Goal: Task Accomplishment & Management: Manage account settings

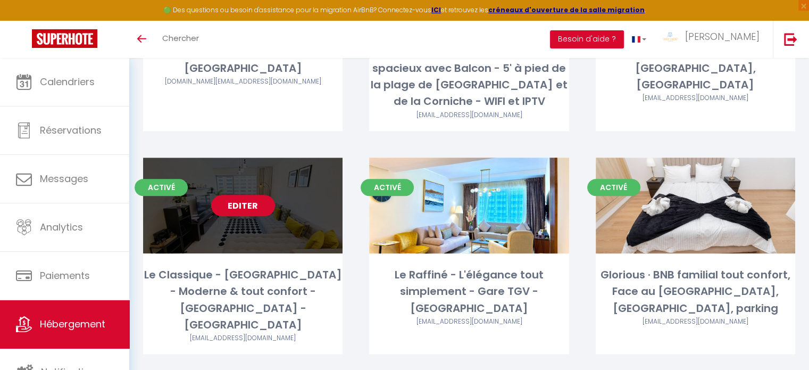
scroll to position [1061, 0]
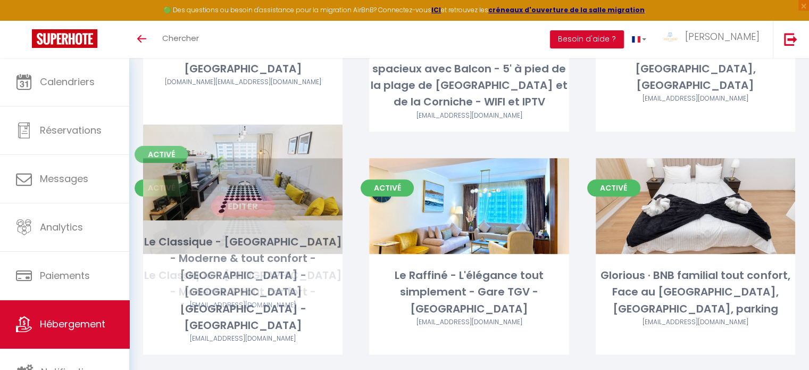
click at [241, 195] on link "Editer" at bounding box center [243, 205] width 64 height 21
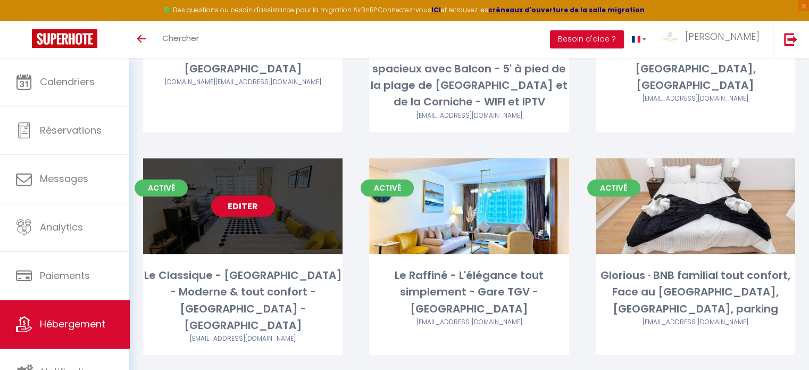
click at [241, 195] on link "Editer" at bounding box center [243, 205] width 64 height 21
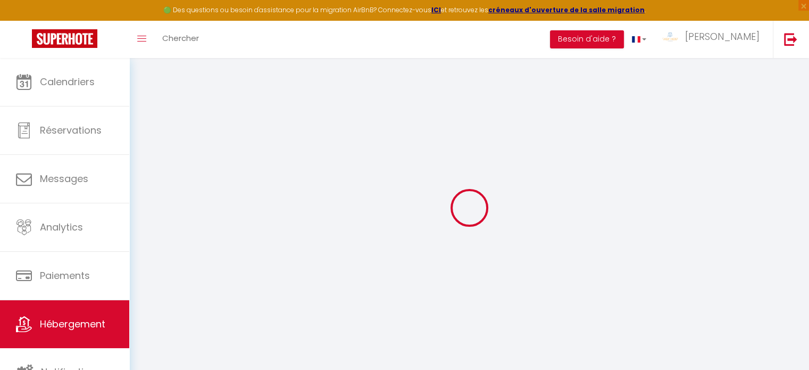
select select "+ 18 %"
select select "+ 21 %"
select select "+ 10 %"
checkbox input "false"
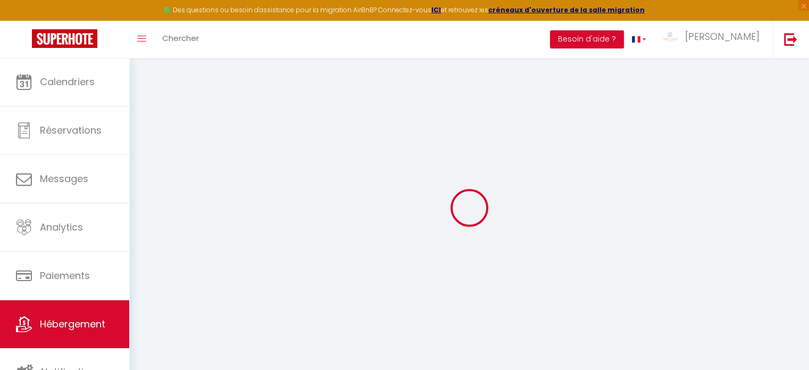
checkbox input "true"
checkbox input "false"
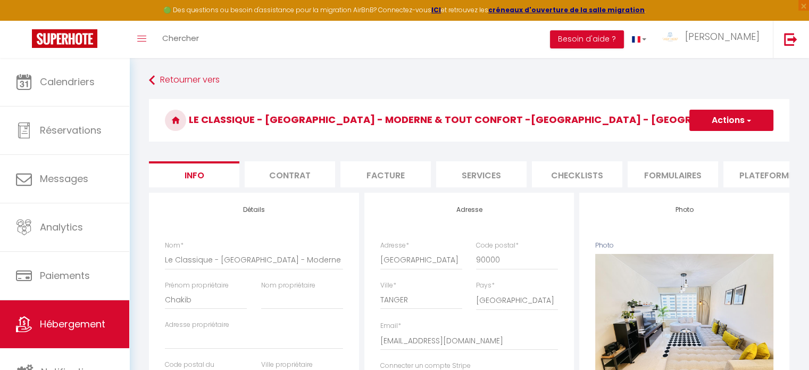
click at [735, 181] on li "Plateformes" at bounding box center [768, 174] width 90 height 26
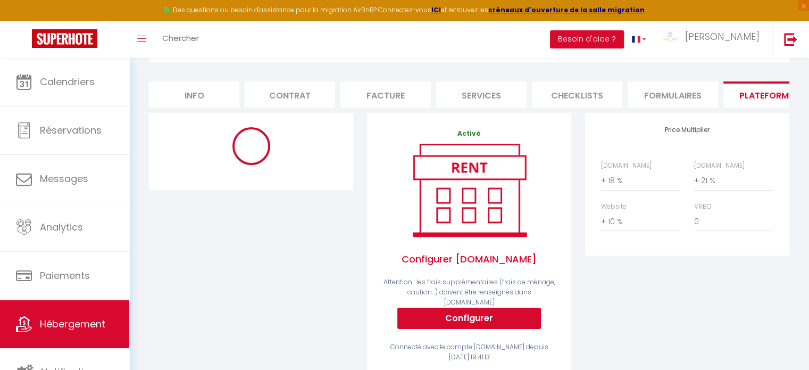
scroll to position [80, 0]
select select "365"
select select "EUR"
select select
select select "12320-1431882692489957659"
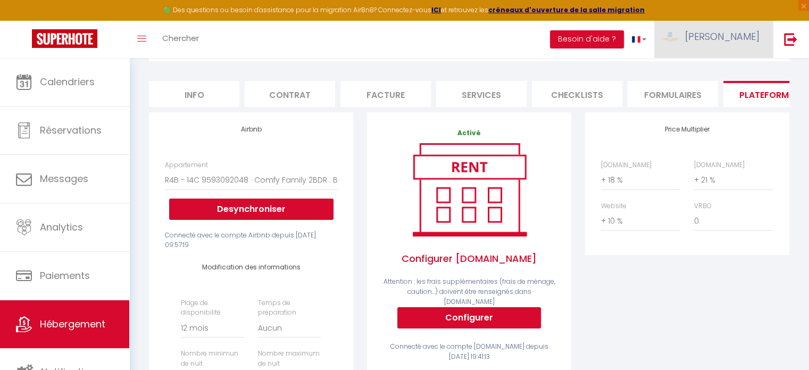
click at [753, 32] on span "[PERSON_NAME]" at bounding box center [722, 36] width 74 height 13
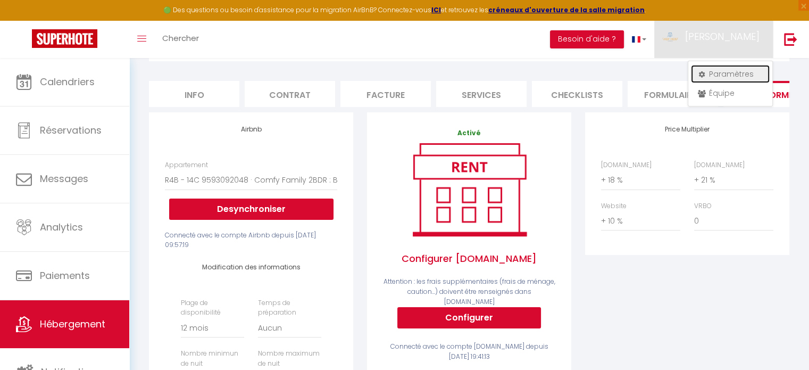
click at [742, 72] on link "Paramètres" at bounding box center [730, 74] width 79 height 18
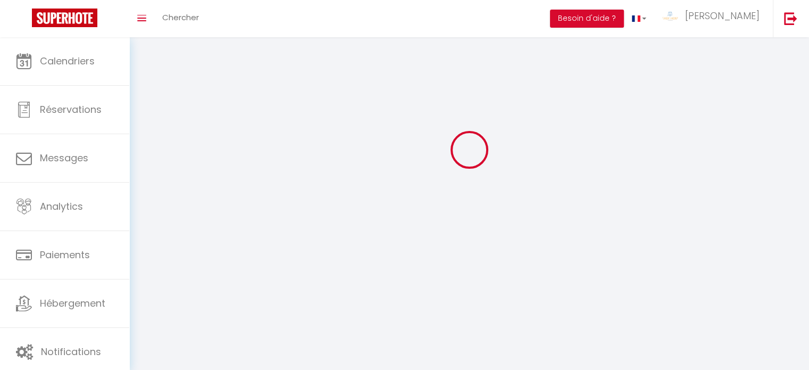
select select
type input "[PERSON_NAME]"
type input "Ernaux"
type input "[PHONE_NUMBER]"
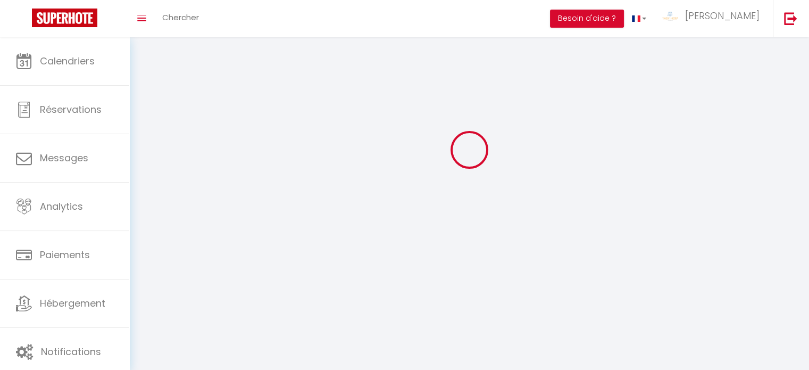
type input "[GEOGRAPHIC_DATA], [STREET_ADDRESS]"
type input "90000"
type input "TANGER"
type input "WMDZrnKfOZKbnAQT5FbtqxtOz"
type input "dgaPtLF1UZTnZIRMwZIAcjK8o"
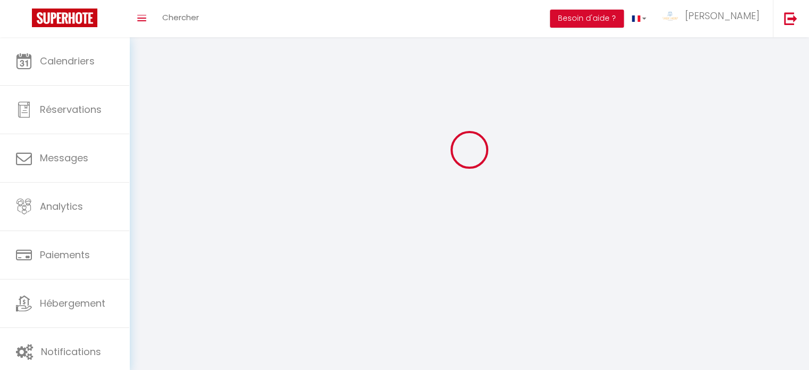
type input "[URL][DOMAIN_NAME]"
select select "146"
select select "28"
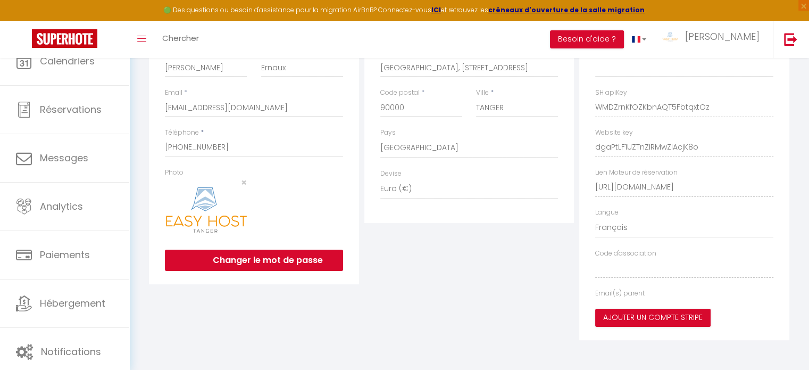
type input "WMDZrnKfOZKbnAQT5FbtqxtOz"
type input "dgaPtLF1UZTnZIRMwZIAcjK8o"
type input "[URL][DOMAIN_NAME]"
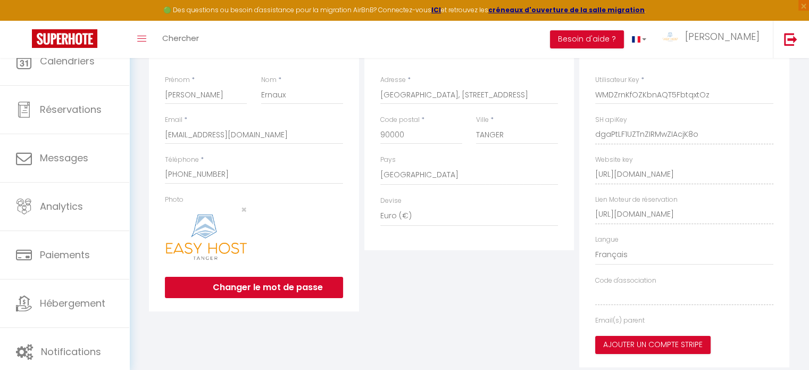
select select "fr"
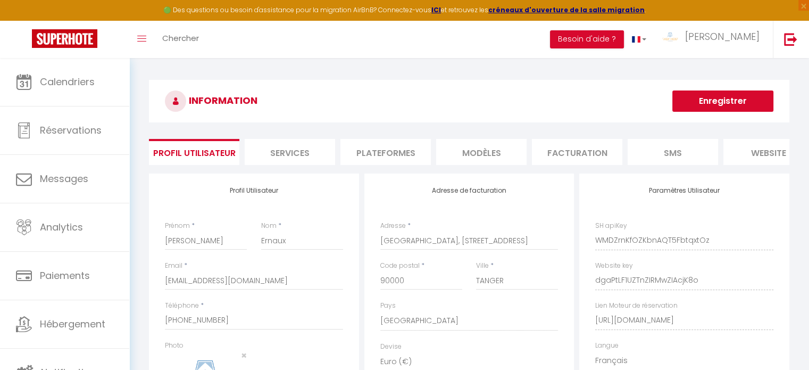
click at [391, 148] on li "Plateformes" at bounding box center [385, 152] width 90 height 26
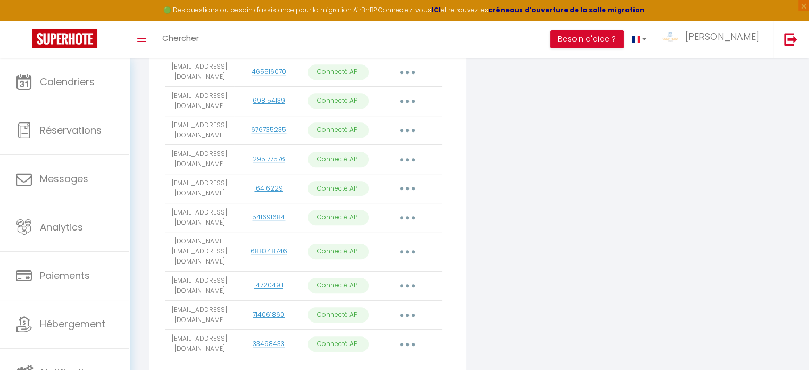
scroll to position [556, 0]
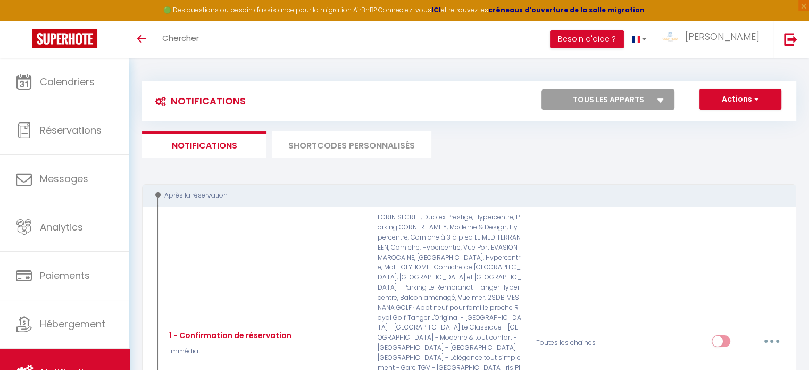
click at [585, 96] on select "Tous les apparts ECRIN SECRET, Duplex Prestige, Hypercentre, Parking LOLYHOME ·…" at bounding box center [607, 99] width 133 height 21
select select "70395"
click at [541, 89] on select "Tous les apparts ECRIN SECRET, Duplex Prestige, Hypercentre, Parking LOLYHOME ·…" at bounding box center [607, 99] width 133 height 21
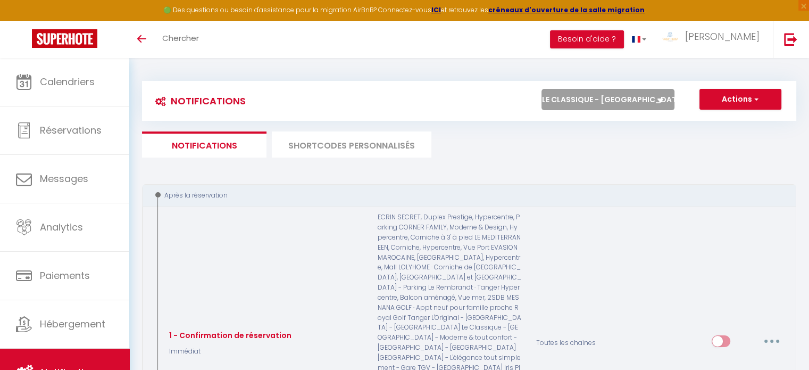
checkbox input "true"
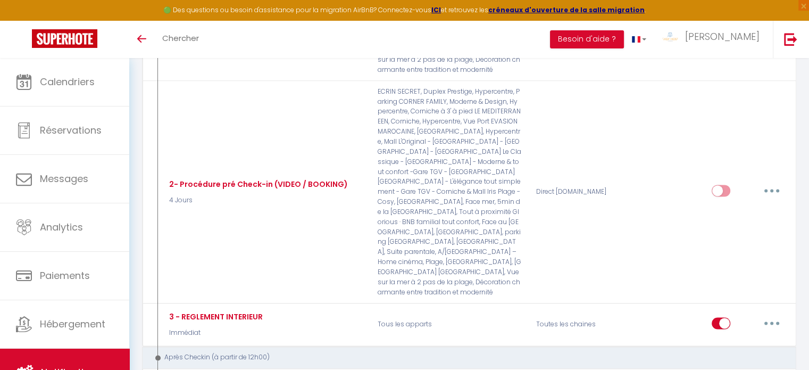
scroll to position [1361, 0]
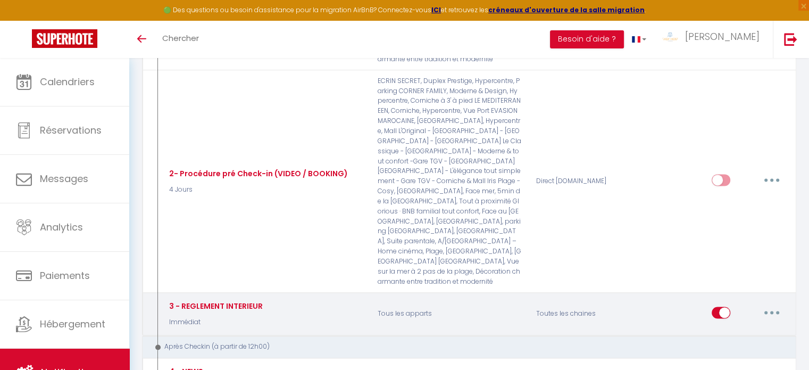
click at [774, 304] on button "button" at bounding box center [772, 312] width 30 height 17
click at [753, 327] on link "Editer" at bounding box center [744, 336] width 79 height 18
type input "3 - REGLEMENT INTERIEUR"
select select "Immédiat"
select select
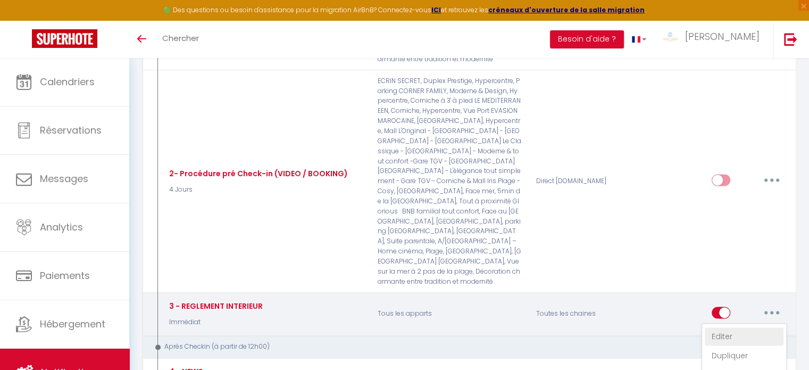
checkbox input "true"
checkbox input "false"
radio input "true"
type input "Règlement intérieur"
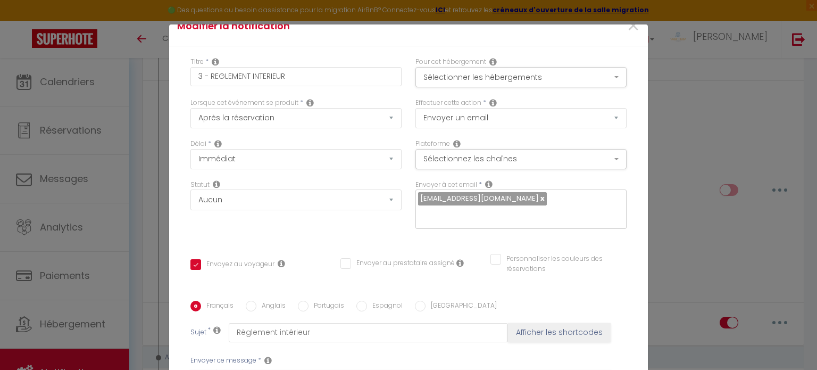
scroll to position [0, 0]
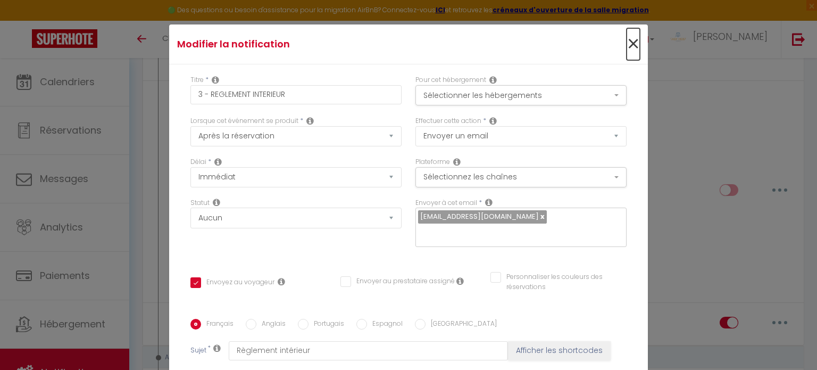
click at [626, 47] on span "×" at bounding box center [632, 44] width 13 height 32
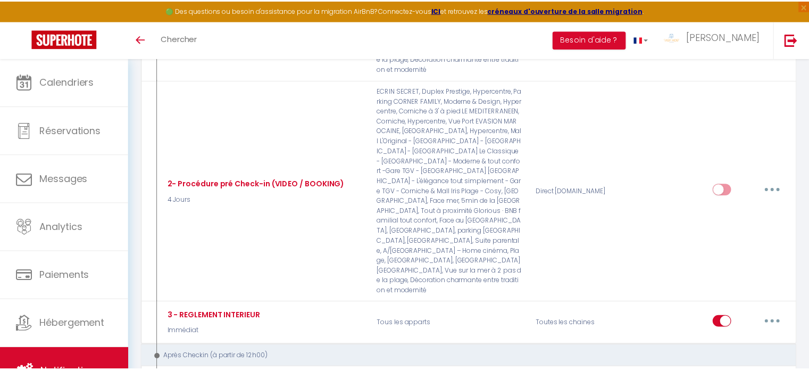
scroll to position [1361, 0]
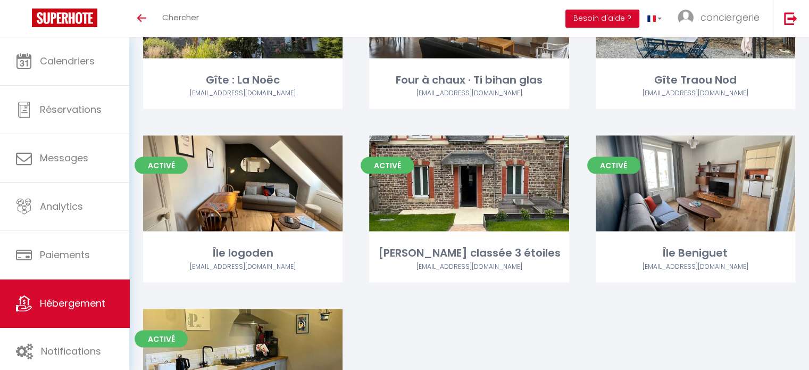
scroll to position [2107, 0]
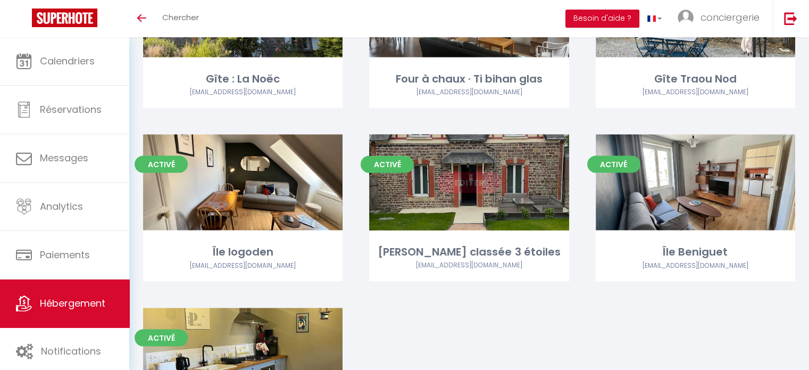
click at [486, 183] on link "Editer" at bounding box center [469, 182] width 64 height 21
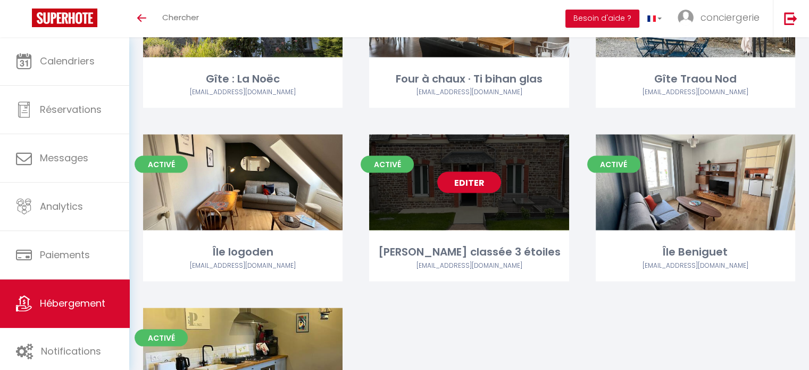
click at [486, 183] on link "Editer" at bounding box center [469, 182] width 64 height 21
select select "3"
select select "2"
select select "1"
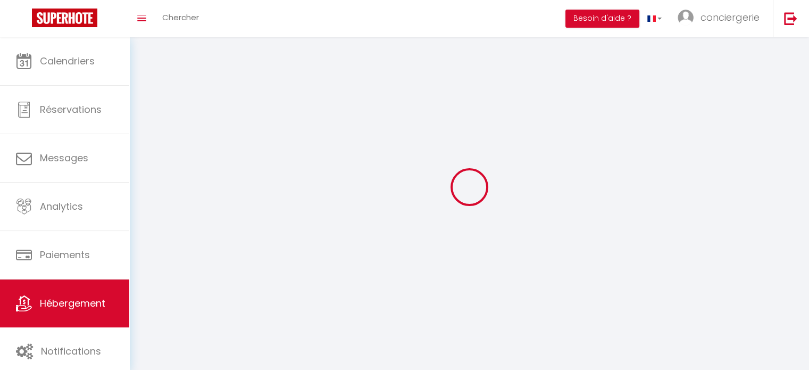
select select
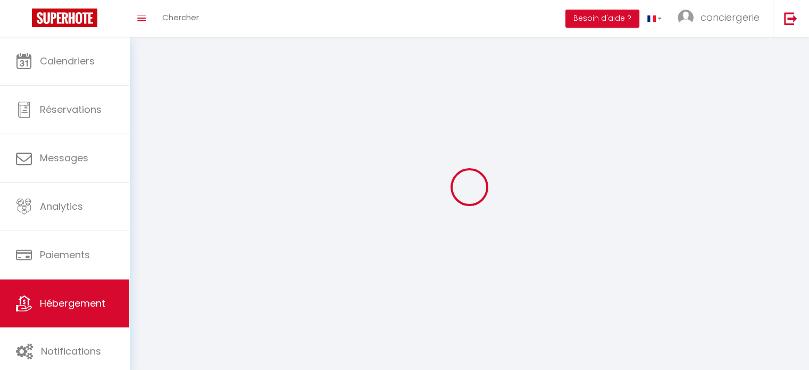
select select
checkbox input "false"
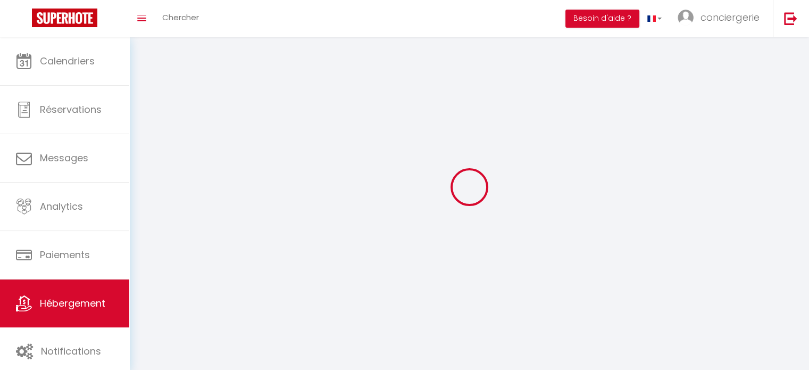
select select
select select "1"
select select "28"
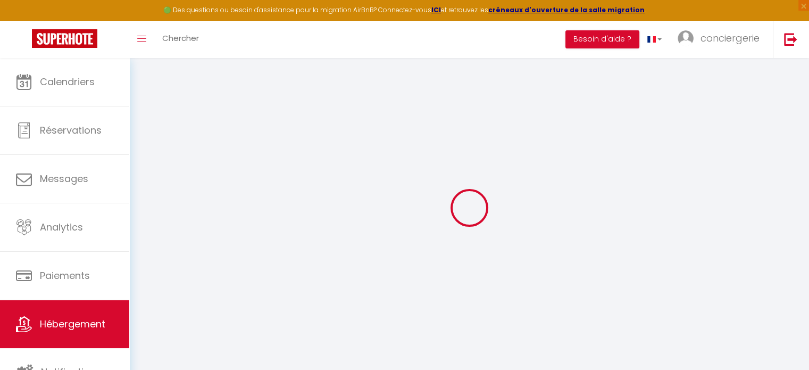
select select
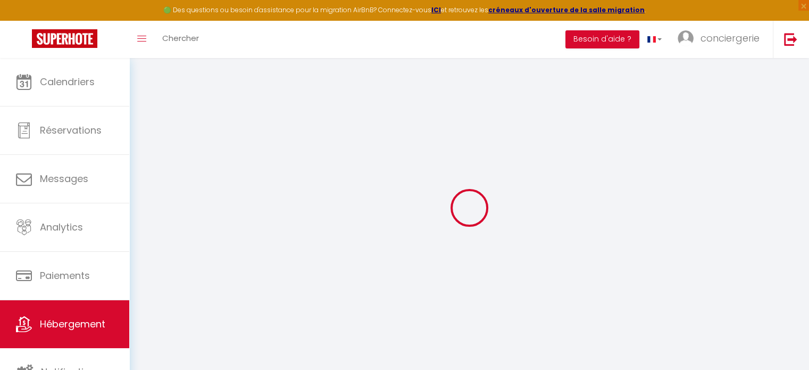
select select
checkbox input "false"
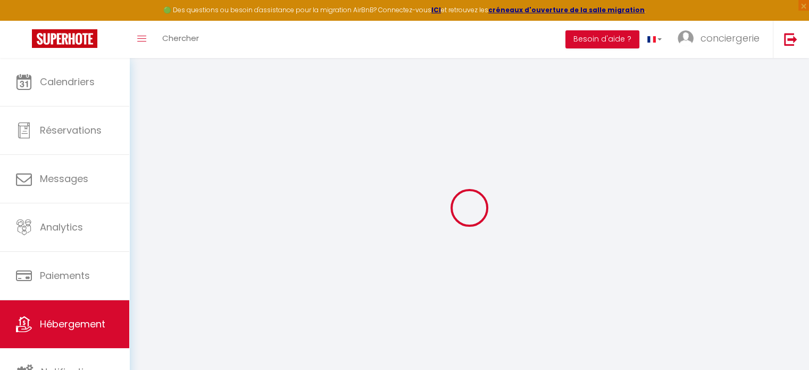
select select
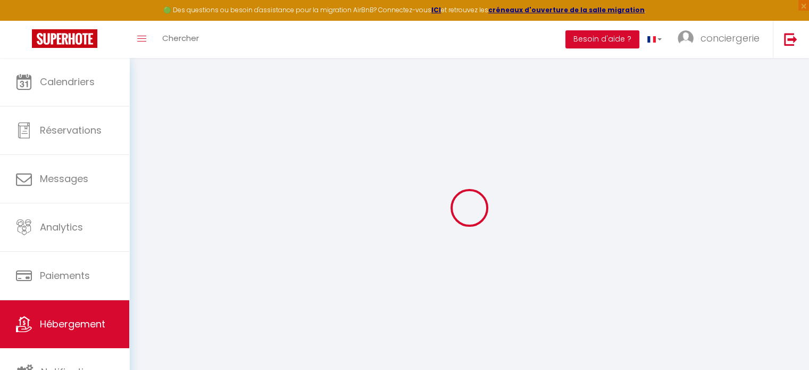
select select
checkbox input "false"
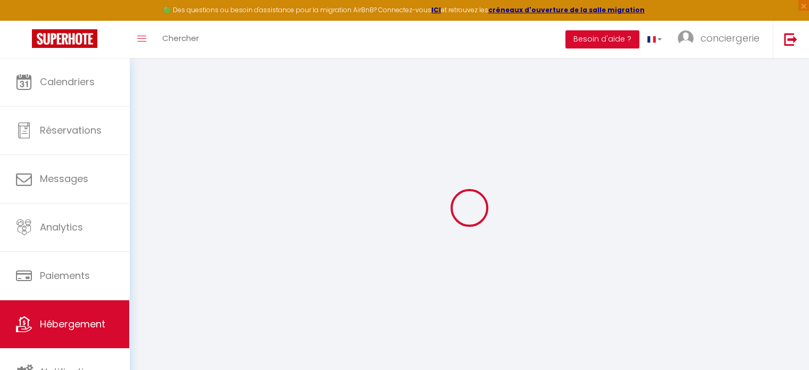
checkbox input "false"
select select
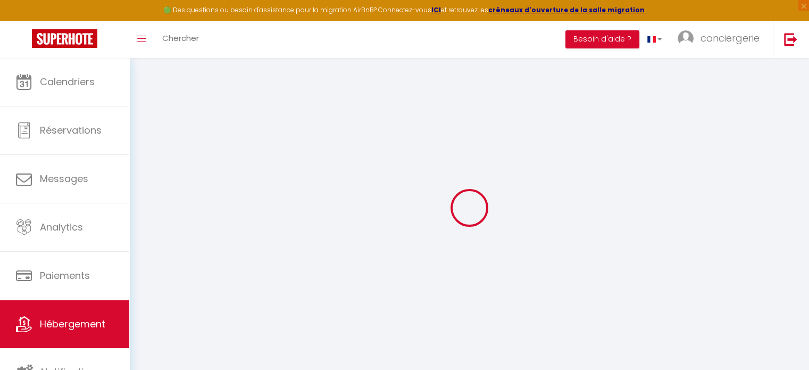
select select
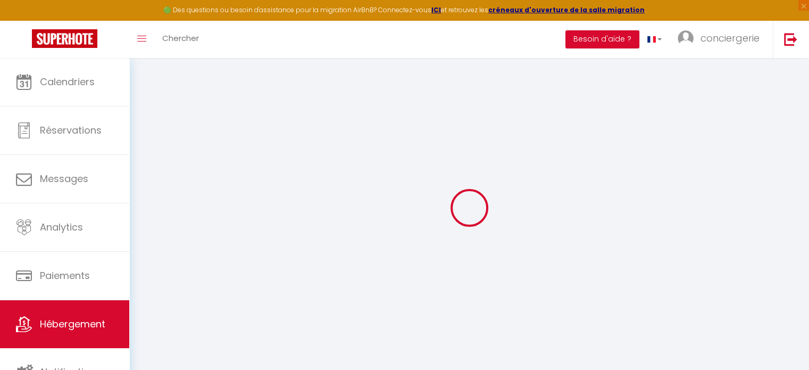
checkbox input "false"
select select
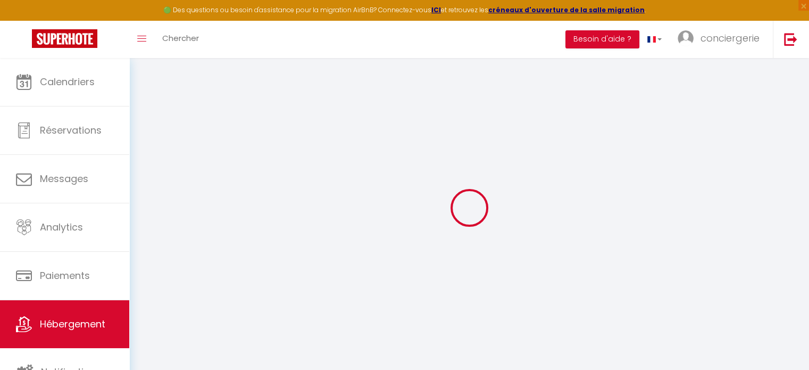
select select
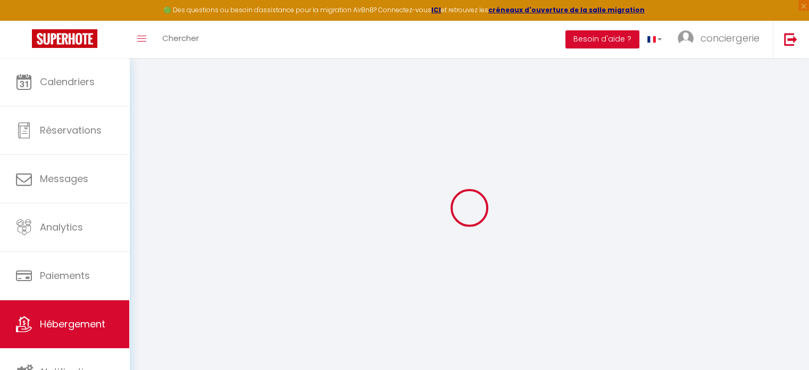
select select
checkbox input "false"
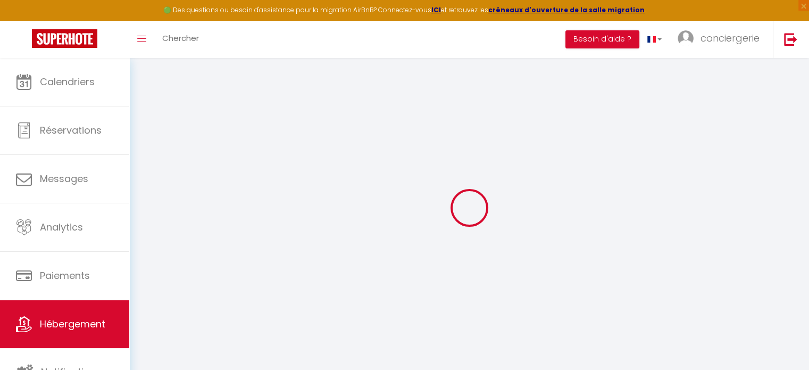
checkbox input "false"
select select
type input "Ker Bihanic classée 3 étoiles"
type input "Pauline Et Maeva"
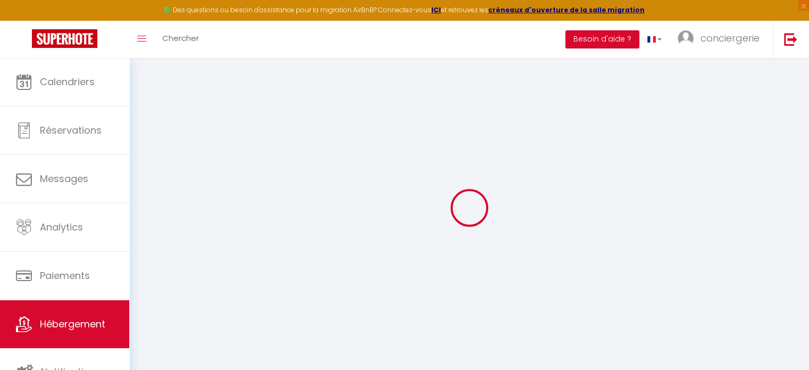
select select "houses"
select select "2"
type input "80"
type input "83"
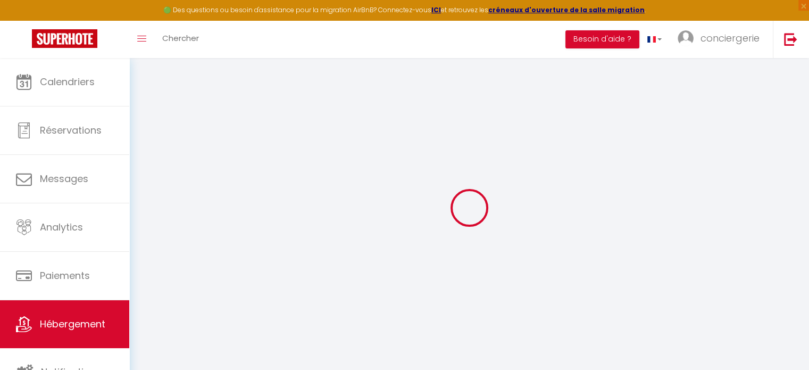
select select
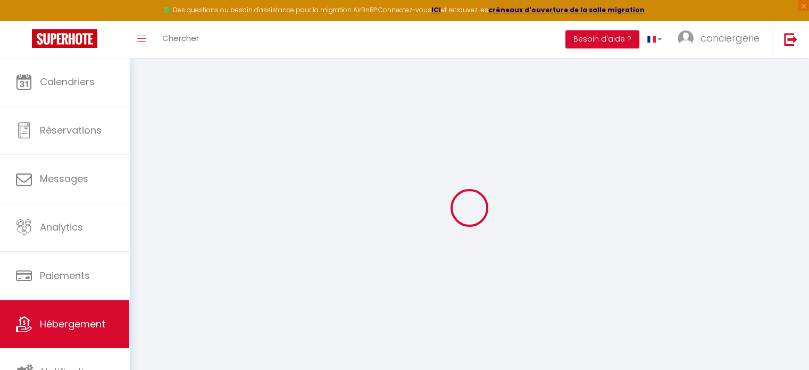
type input "15 Rue de la Libération"
type input "22740"
type input "Lézardrieux"
type input "conciergeriecovex@gmail.com"
select select
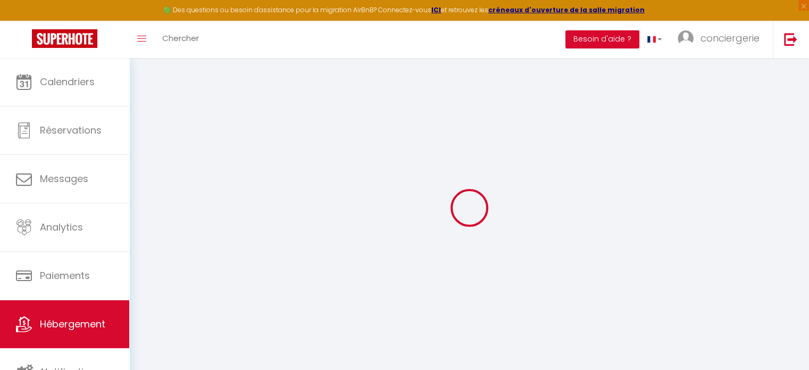
checkbox input "true"
checkbox input "false"
type input "0"
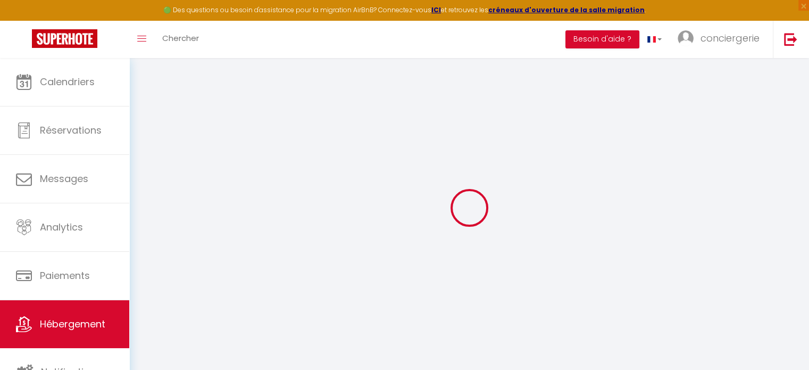
type input "0"
select select
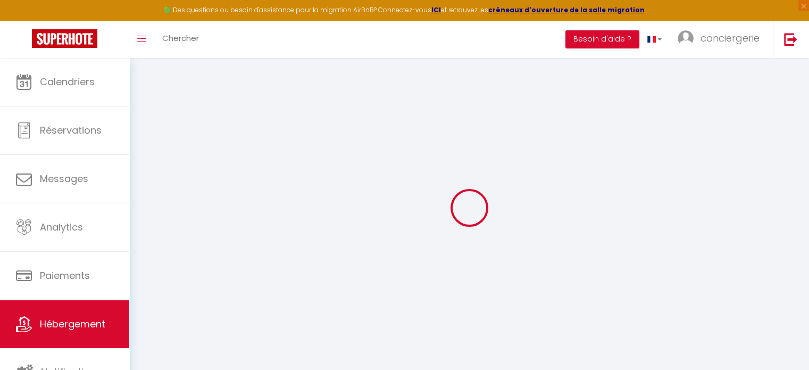
select select
checkbox input "true"
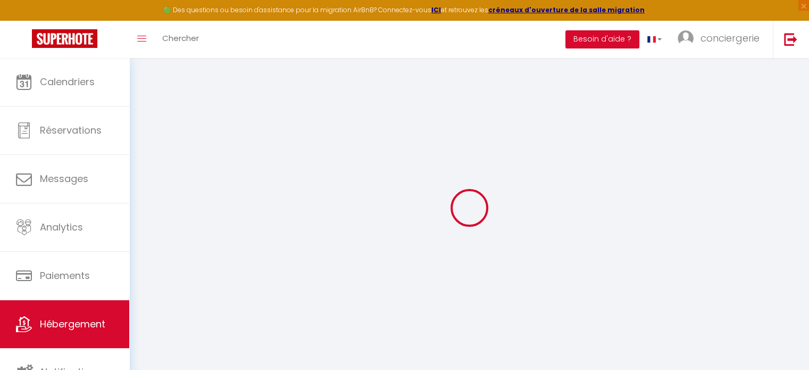
checkbox input "false"
select select
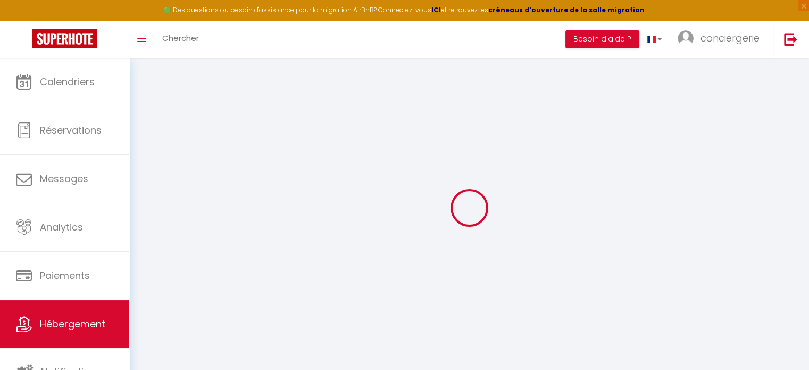
select select
checkbox input "true"
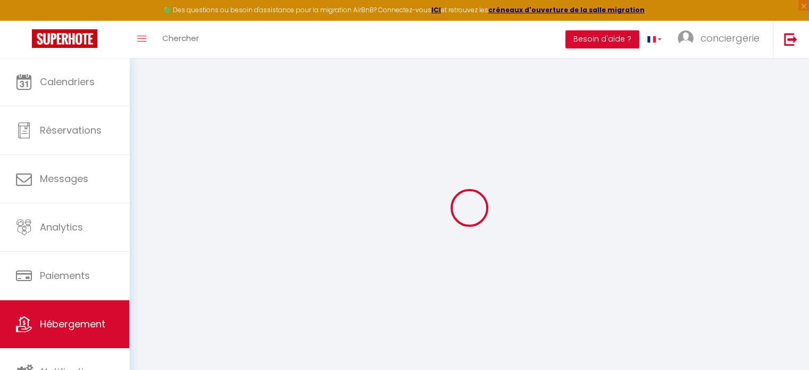
checkbox input "false"
select select
checkbox input "true"
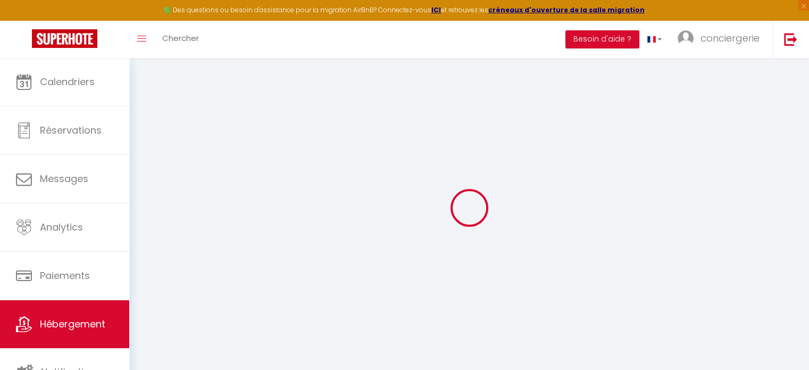
checkbox input "false"
select select "17:00"
select select
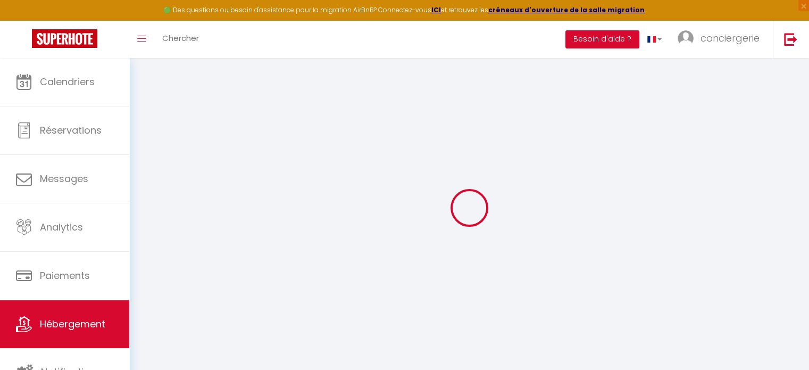
select select "10:00"
select select "30"
select select "120"
select select
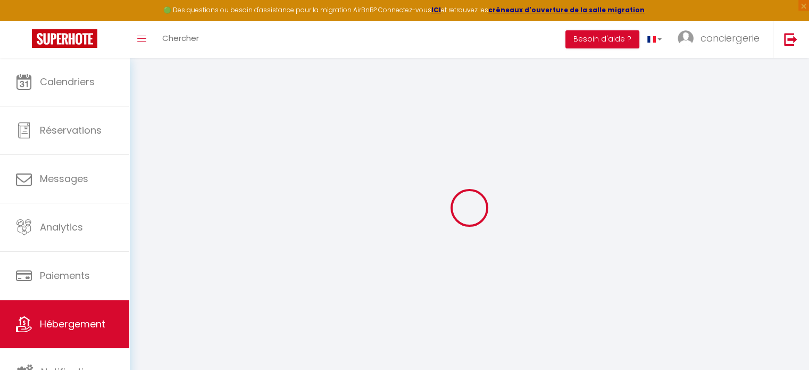
checkbox input "true"
checkbox input "false"
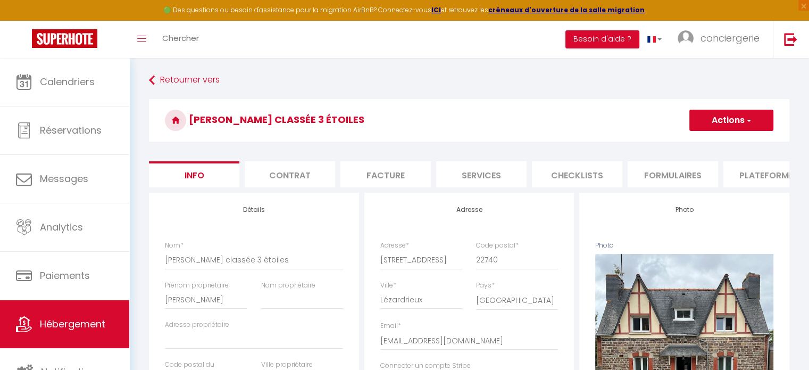
select select
checkbox input "true"
checkbox input "false"
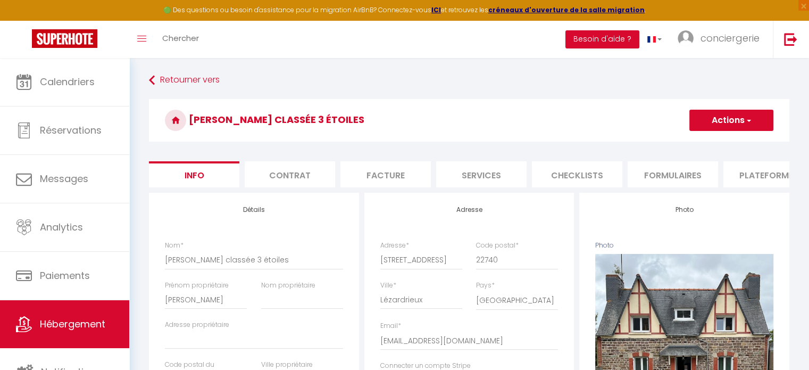
checkbox input "false"
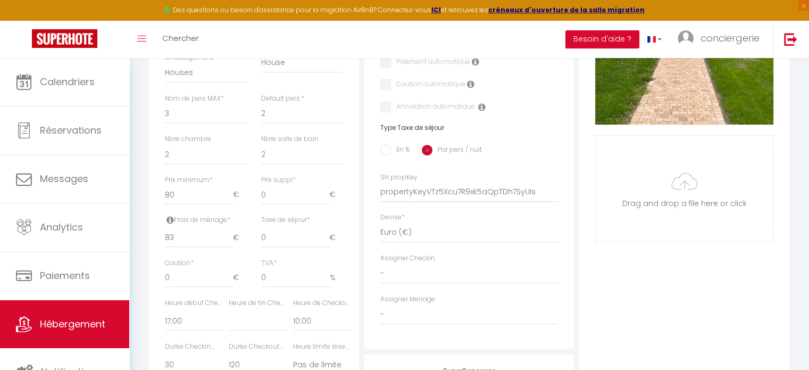
scroll to position [368, 0]
